Goal: Transaction & Acquisition: Obtain resource

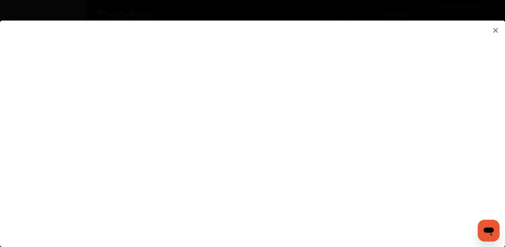
click at [311, 122] on flutter-view at bounding box center [252, 127] width 505 height 213
click at [310, 117] on flutter-view at bounding box center [252, 127] width 505 height 213
click at [335, 121] on flutter-view at bounding box center [252, 127] width 505 height 213
click at [328, 120] on flutter-view at bounding box center [252, 127] width 505 height 213
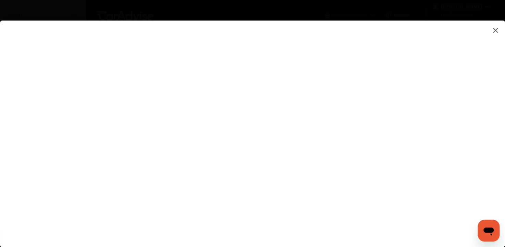
click at [328, 120] on flutter-view at bounding box center [252, 127] width 505 height 213
click at [355, 119] on flutter-view at bounding box center [252, 127] width 505 height 213
click at [349, 118] on flutter-view at bounding box center [252, 127] width 505 height 213
click at [315, 120] on flutter-view at bounding box center [252, 127] width 505 height 213
click at [359, 122] on flutter-view at bounding box center [252, 127] width 505 height 213
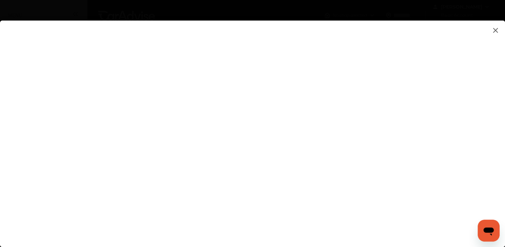
click at [363, 123] on flutter-view at bounding box center [252, 127] width 505 height 213
click at [327, 123] on flutter-view at bounding box center [252, 127] width 505 height 213
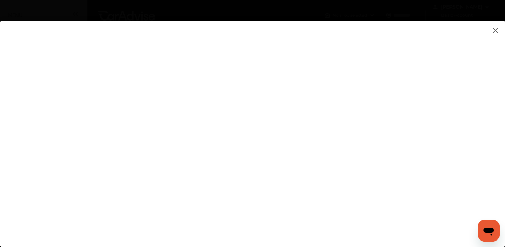
click at [451, 52] on flutter-view at bounding box center [252, 127] width 505 height 213
click at [495, 30] on img at bounding box center [495, 30] width 8 height 9
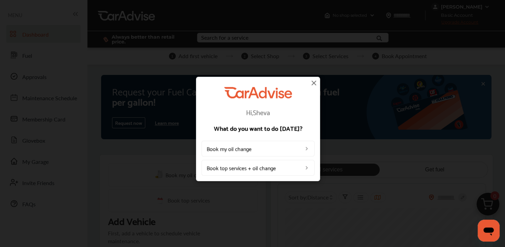
click at [315, 85] on img at bounding box center [314, 83] width 8 height 8
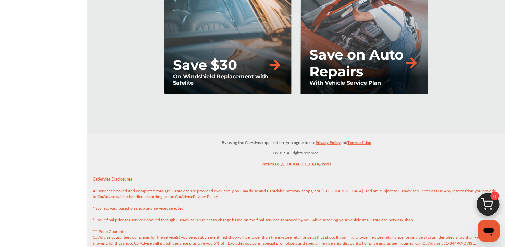
scroll to position [977, 0]
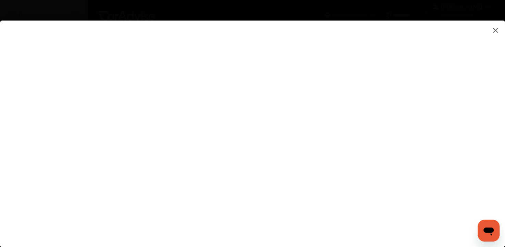
click at [321, 119] on flutter-view at bounding box center [252, 127] width 505 height 213
click at [365, 126] on flutter-view at bounding box center [252, 127] width 505 height 213
click at [496, 32] on img at bounding box center [495, 30] width 8 height 9
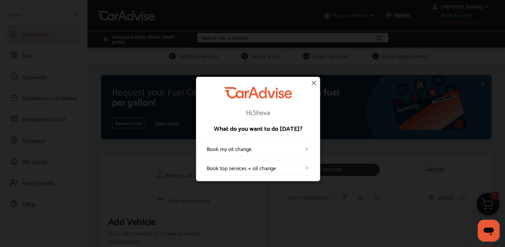
click at [314, 86] on img at bounding box center [314, 83] width 8 height 8
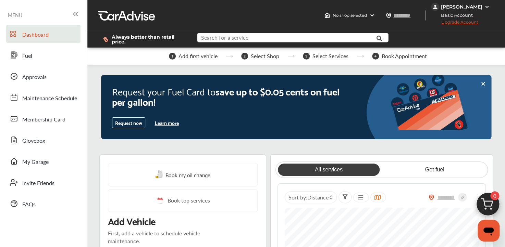
click at [295, 39] on input "text" at bounding box center [287, 38] width 179 height 11
click at [142, 60] on div "1 Add first vehicle 2 Select Shop 3 Select Services 4 Book Appointment" at bounding box center [297, 56] width 421 height 17
click at [132, 125] on button "Request now" at bounding box center [128, 123] width 33 height 11
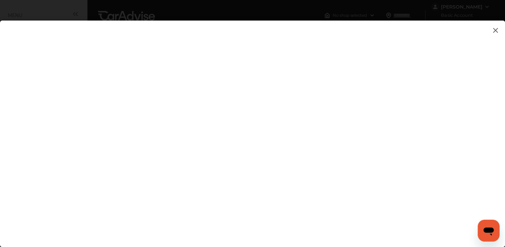
click at [302, 121] on flutter-view at bounding box center [252, 127] width 505 height 213
click at [327, 123] on flutter-view at bounding box center [252, 127] width 505 height 213
click at [496, 29] on img at bounding box center [495, 30] width 8 height 9
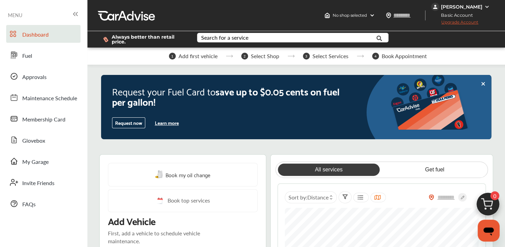
click at [171, 122] on button "Learn more" at bounding box center [166, 123] width 29 height 10
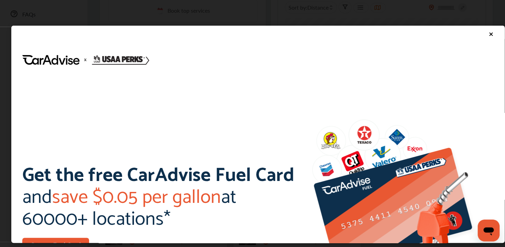
scroll to position [199, 0]
click at [68, 239] on button "Get my Fuel Card" at bounding box center [55, 245] width 67 height 14
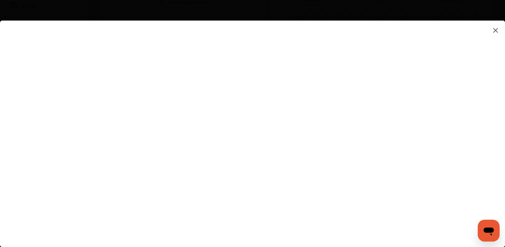
click at [338, 118] on flutter-view at bounding box center [252, 127] width 505 height 213
click at [348, 89] on flutter-view at bounding box center [252, 127] width 505 height 213
click at [437, 47] on flutter-view at bounding box center [252, 127] width 505 height 213
click at [437, 43] on flutter-view at bounding box center [252, 127] width 505 height 213
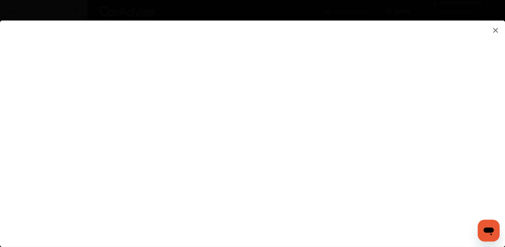
scroll to position [0, 0]
click at [372, 122] on flutter-view at bounding box center [252, 127] width 505 height 213
click at [345, 117] on flutter-view at bounding box center [252, 127] width 505 height 213
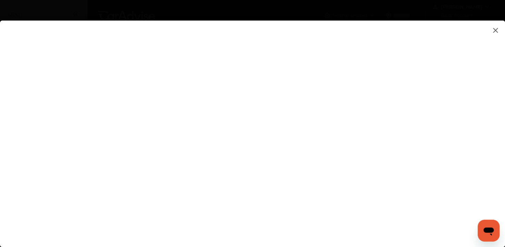
click at [345, 117] on flutter-view at bounding box center [252, 127] width 505 height 213
click at [329, 120] on flutter-view at bounding box center [252, 127] width 505 height 213
click at [494, 30] on img at bounding box center [495, 30] width 8 height 9
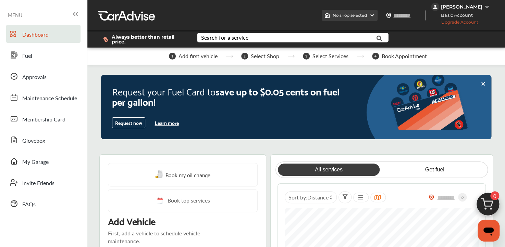
click at [375, 17] on img at bounding box center [371, 15] width 5 height 5
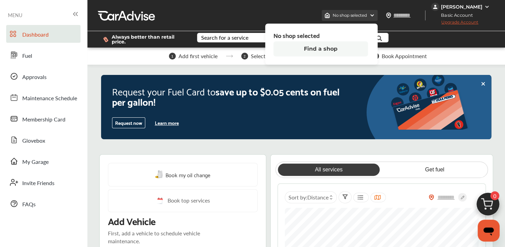
click at [375, 17] on img at bounding box center [371, 15] width 5 height 5
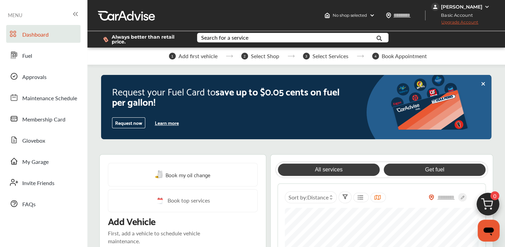
click at [438, 175] on link "Get fuel" at bounding box center [435, 170] width 102 height 12
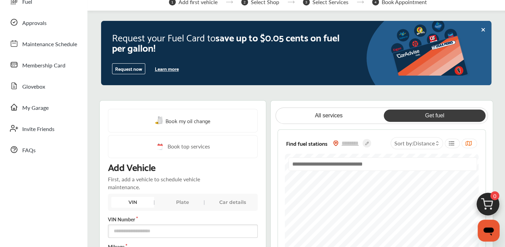
scroll to position [72, 0]
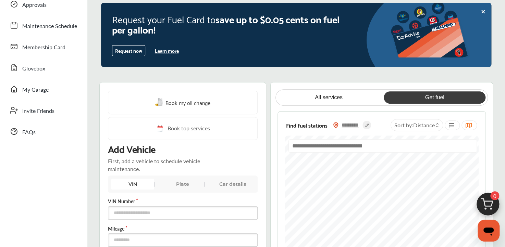
click at [358, 124] on input "text" at bounding box center [351, 125] width 24 height 7
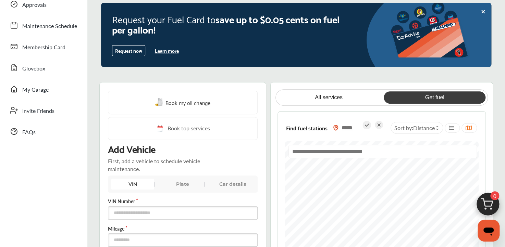
type input "*****"
click at [368, 124] on icon at bounding box center [367, 125] width 4 height 3
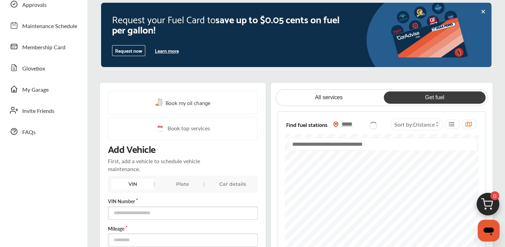
type input "*****"
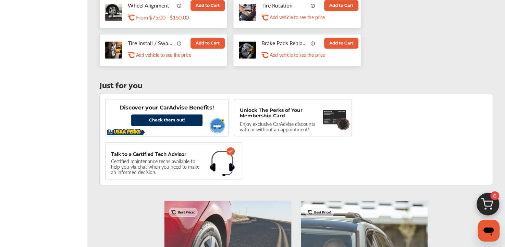
scroll to position [470, 0]
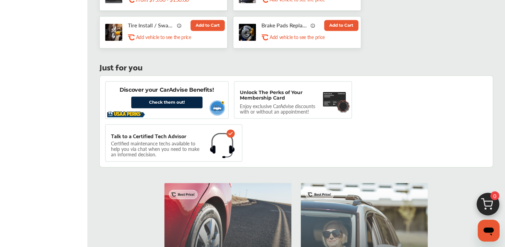
click at [169, 97] on link "Check them out!" at bounding box center [166, 103] width 71 height 12
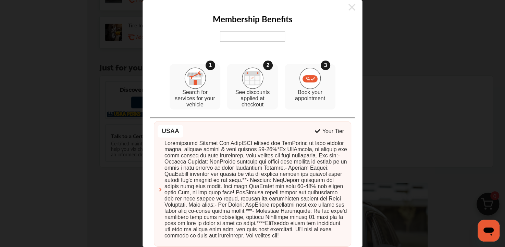
scroll to position [0, 0]
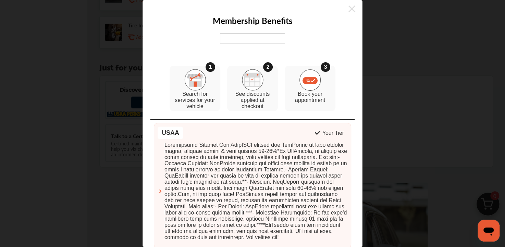
click at [267, 38] on img at bounding box center [252, 38] width 65 height 10
click at [352, 8] on icon at bounding box center [351, 8] width 7 height 11
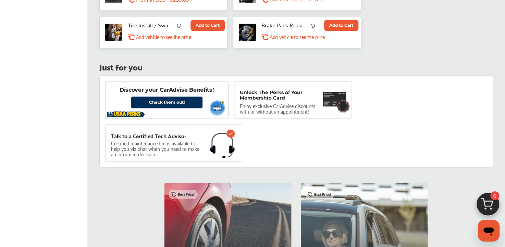
click at [383, 53] on div "Request your Fuel Card to save up to $0.05 cents on fuel per gallon! Request no…" at bounding box center [296, 81] width 390 height 959
click at [270, 92] on p "Unlock The Perks of Your Membership Card" at bounding box center [280, 95] width 80 height 11
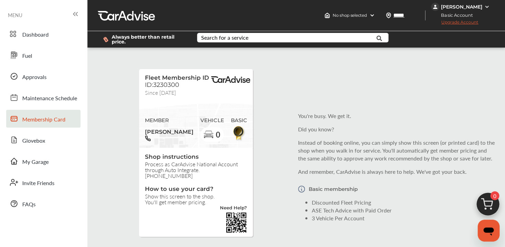
click at [276, 159] on div "Fleet Membership ID ID:3230300 Since September 25 MEMBER Sheva Powell VEHICLE 0…" at bounding box center [296, 167] width 414 height 229
click at [43, 35] on span "Dashboard" at bounding box center [35, 34] width 26 height 9
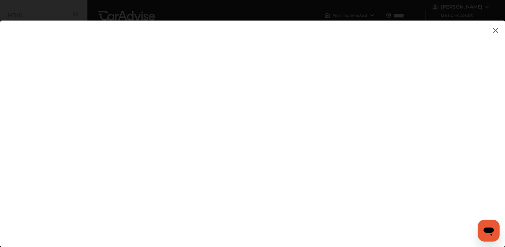
click at [291, 116] on flutter-view at bounding box center [252, 127] width 505 height 213
click at [343, 120] on flutter-view at bounding box center [252, 127] width 505 height 213
click at [496, 31] on img at bounding box center [495, 30] width 8 height 9
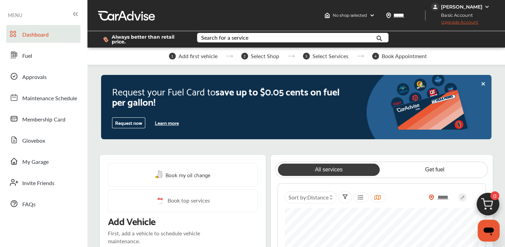
click at [168, 175] on span "Book my oil change" at bounding box center [187, 174] width 45 height 9
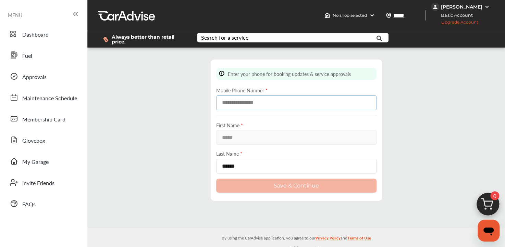
click at [259, 102] on input at bounding box center [296, 103] width 160 height 15
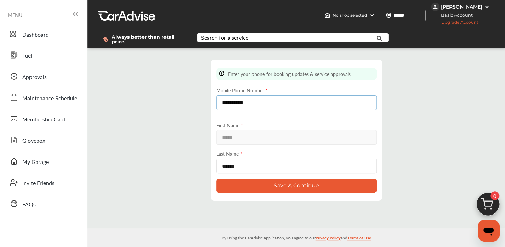
type input "**********"
click at [283, 185] on button "Save & Continue" at bounding box center [296, 186] width 160 height 14
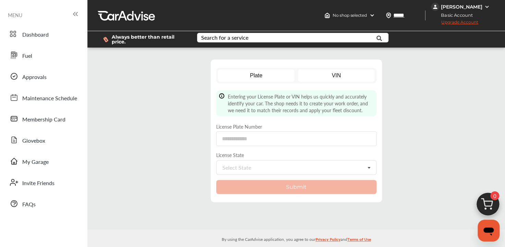
click at [343, 74] on link "VIN" at bounding box center [336, 76] width 76 height 12
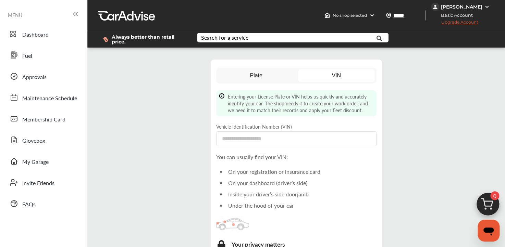
click at [343, 74] on link "VIN" at bounding box center [336, 76] width 76 height 12
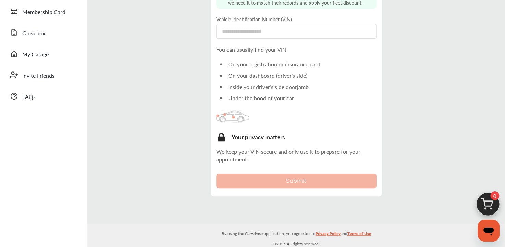
scroll to position [126, 0]
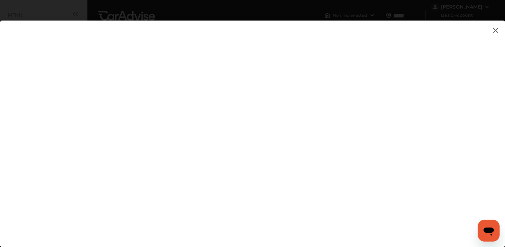
click at [494, 32] on img at bounding box center [495, 30] width 8 height 9
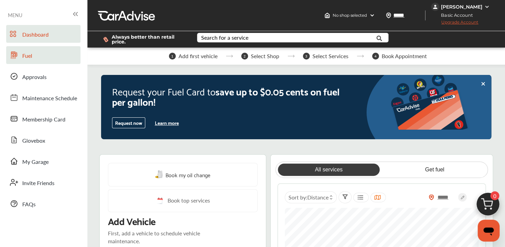
click at [31, 59] on span "Fuel" at bounding box center [27, 56] width 10 height 9
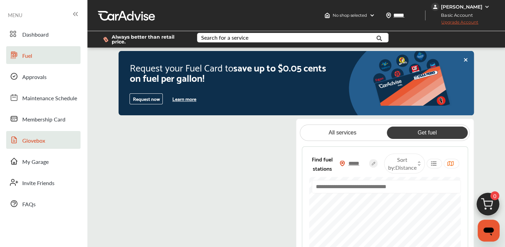
click at [36, 140] on span "Glovebox" at bounding box center [33, 141] width 23 height 9
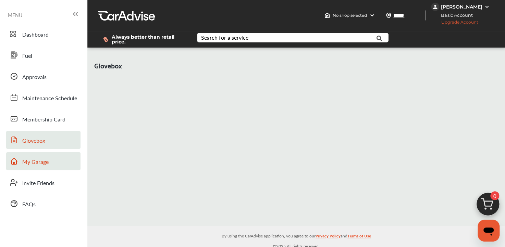
click at [38, 165] on span "My Garage" at bounding box center [35, 162] width 26 height 9
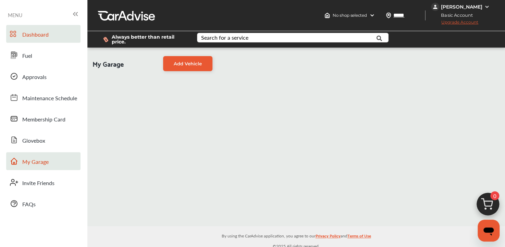
click at [48, 35] on span "Dashboard" at bounding box center [35, 34] width 26 height 9
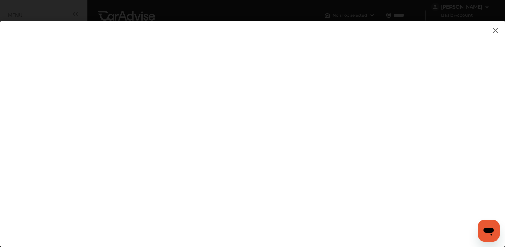
click at [497, 31] on img at bounding box center [495, 30] width 8 height 9
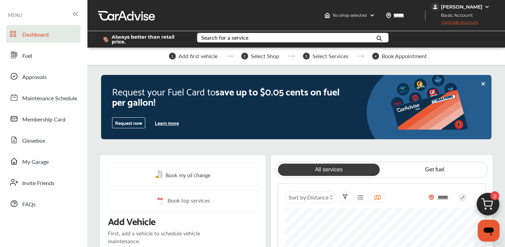
click at [488, 7] on img at bounding box center [486, 6] width 5 height 5
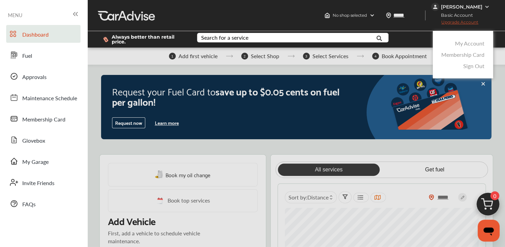
click at [470, 44] on link "My Account" at bounding box center [469, 43] width 29 height 8
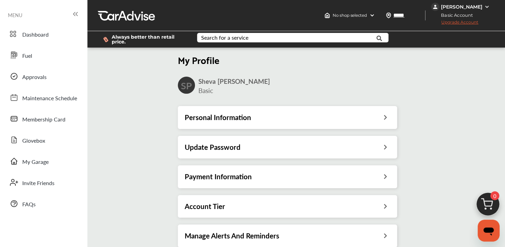
click at [374, 117] on div "Personal Information" at bounding box center [288, 117] width 206 height 9
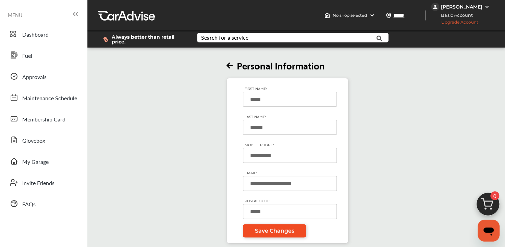
click at [273, 232] on span "Save Changes" at bounding box center [274, 231] width 39 height 7
click at [231, 67] on icon at bounding box center [229, 65] width 6 height 7
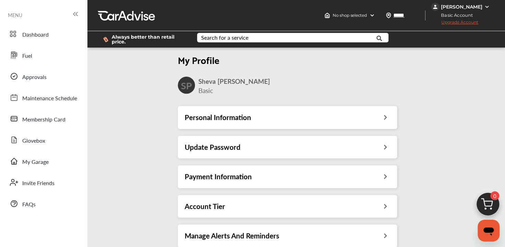
click at [234, 143] on h3 "Update Password" at bounding box center [213, 147] width 56 height 9
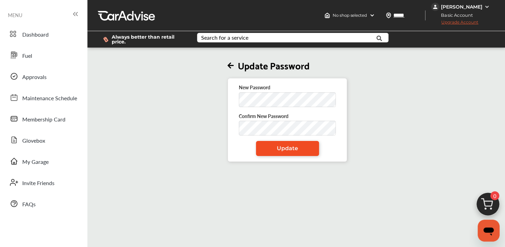
click at [286, 147] on span "Update" at bounding box center [287, 148] width 21 height 7
click at [462, 23] on span "Upgrade Account" at bounding box center [454, 24] width 47 height 9
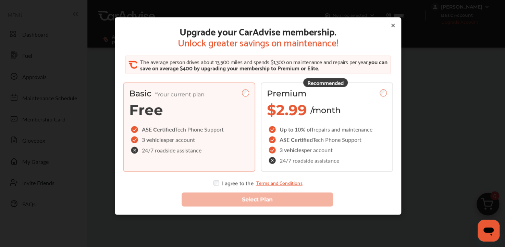
click at [394, 30] on div "Upgrade your CarAdvise membership. Unlock greater savings on maintenance! The a…" at bounding box center [258, 116] width 286 height 198
click at [391, 25] on icon at bounding box center [392, 25] width 5 height 5
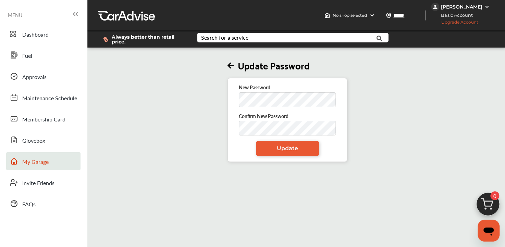
click at [49, 160] on link "My Garage" at bounding box center [43, 161] width 74 height 18
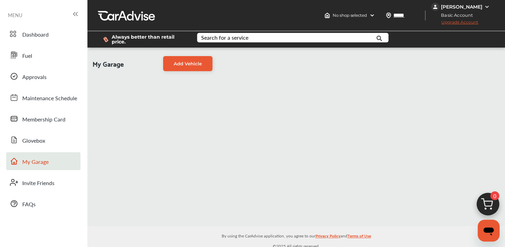
click at [162, 129] on div "My Garage Add Vehicle" at bounding box center [296, 137] width 418 height 179
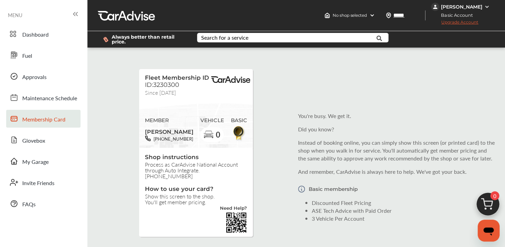
scroll to position [278, 0]
